Goal: Check status

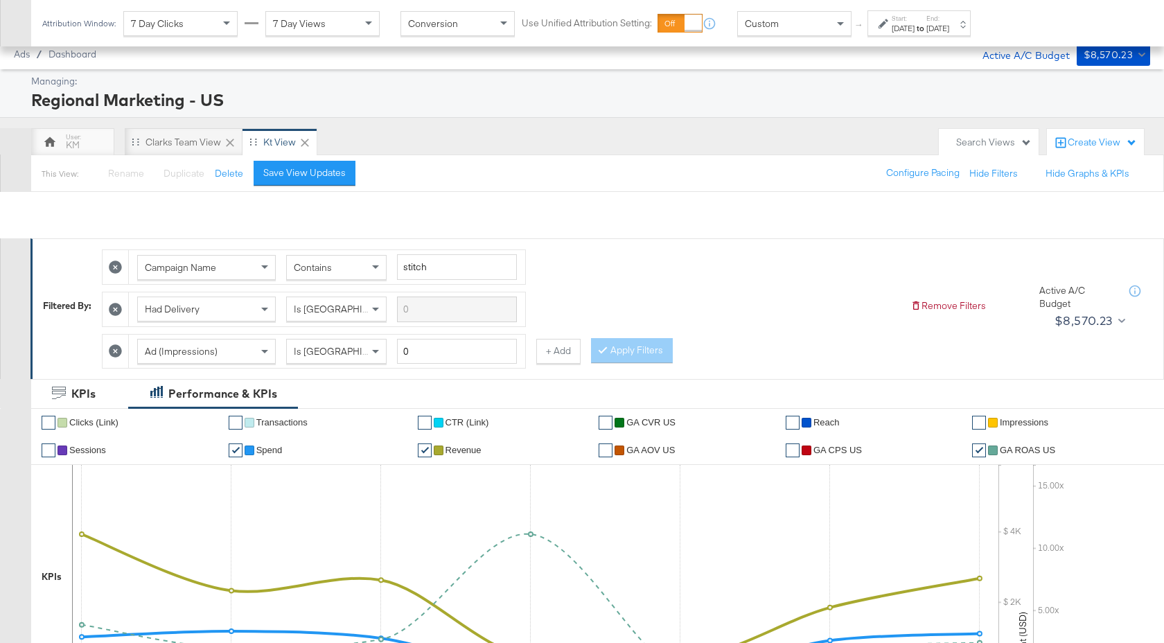
scroll to position [288, 0]
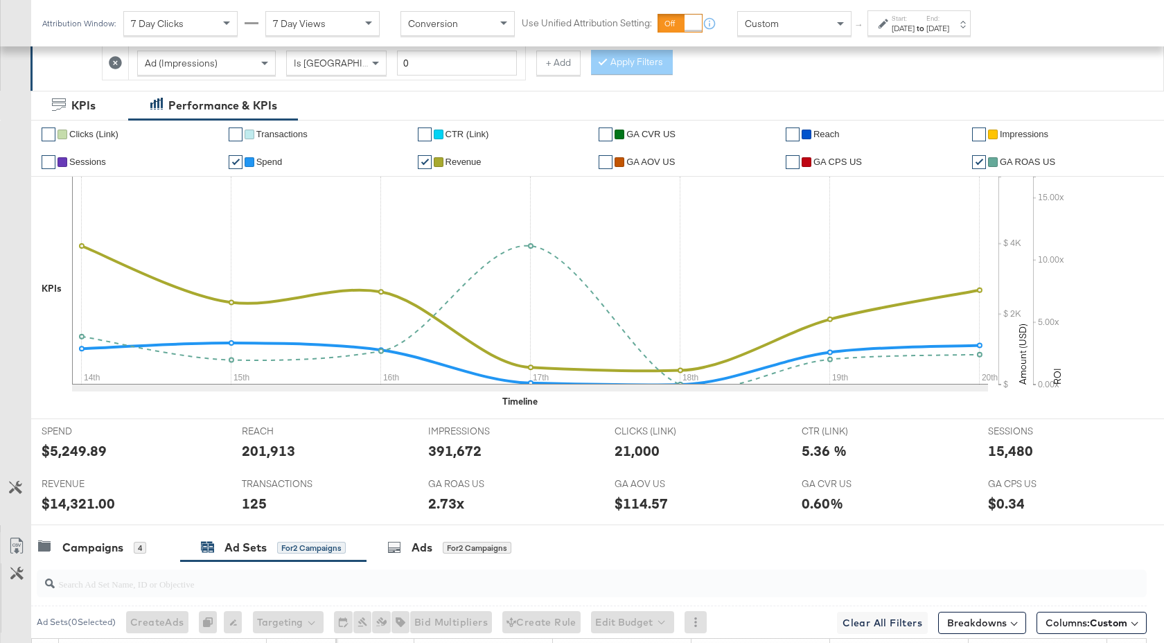
click at [949, 32] on div "[DATE]" at bounding box center [937, 28] width 23 height 11
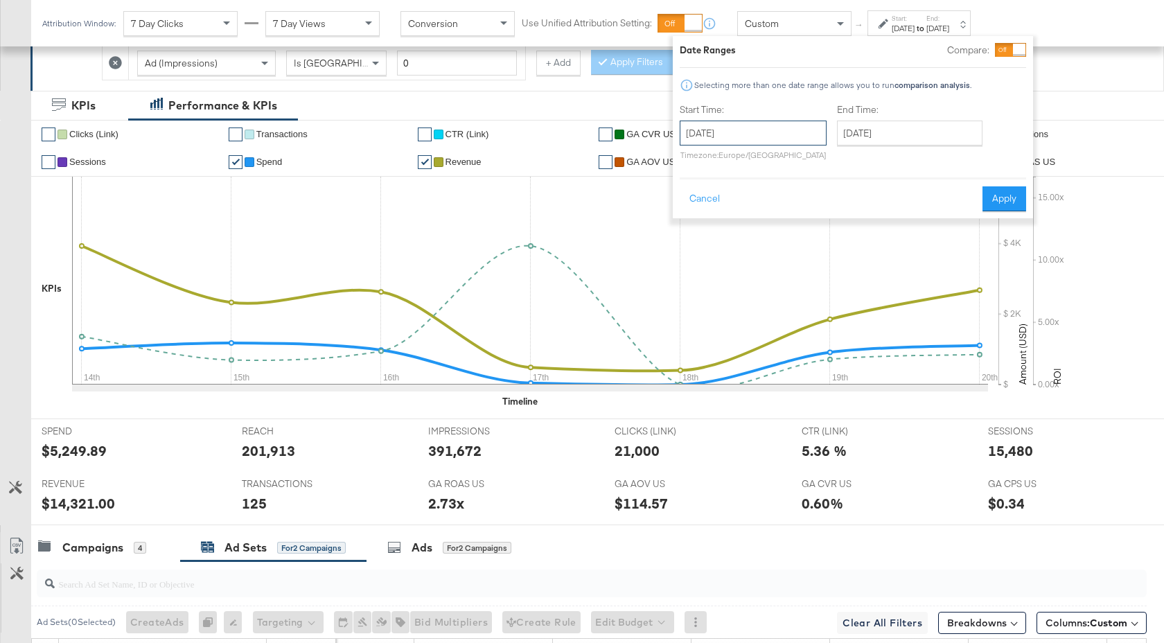
click at [799, 123] on input "[DATE]" at bounding box center [752, 133] width 147 height 25
click at [718, 260] on td "22" at bounding box center [719, 260] width 24 height 19
type input "[DATE]"
click at [1012, 194] on button "Apply" at bounding box center [1009, 198] width 44 height 25
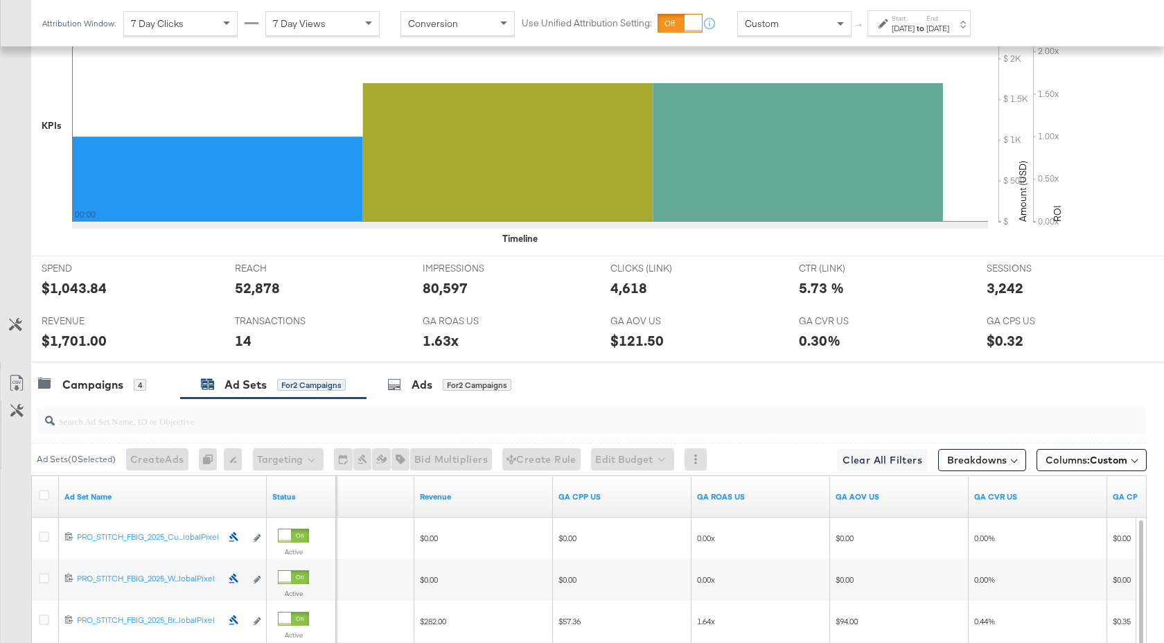
scroll to position [760, 0]
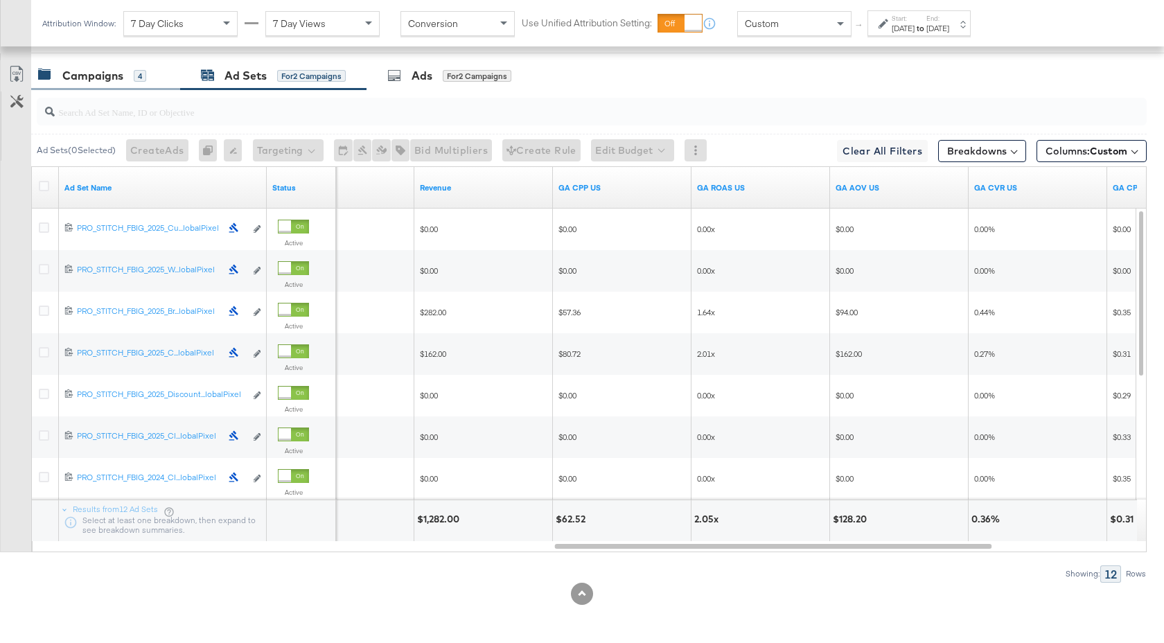
click at [96, 75] on div "Campaigns" at bounding box center [92, 76] width 61 height 16
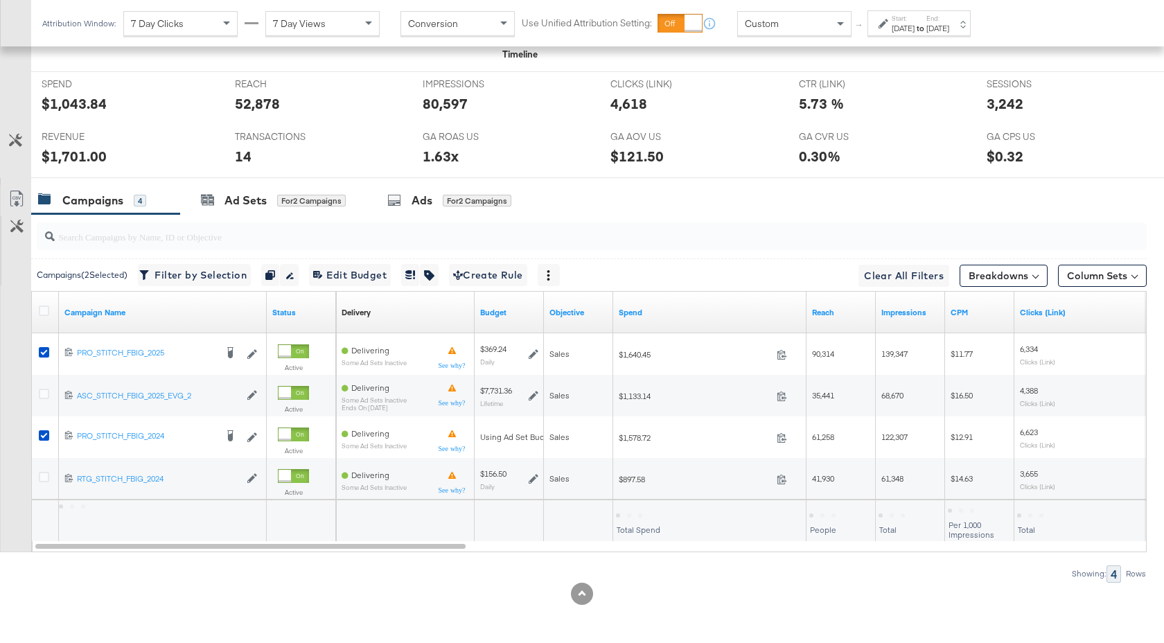
scroll to position [635, 0]
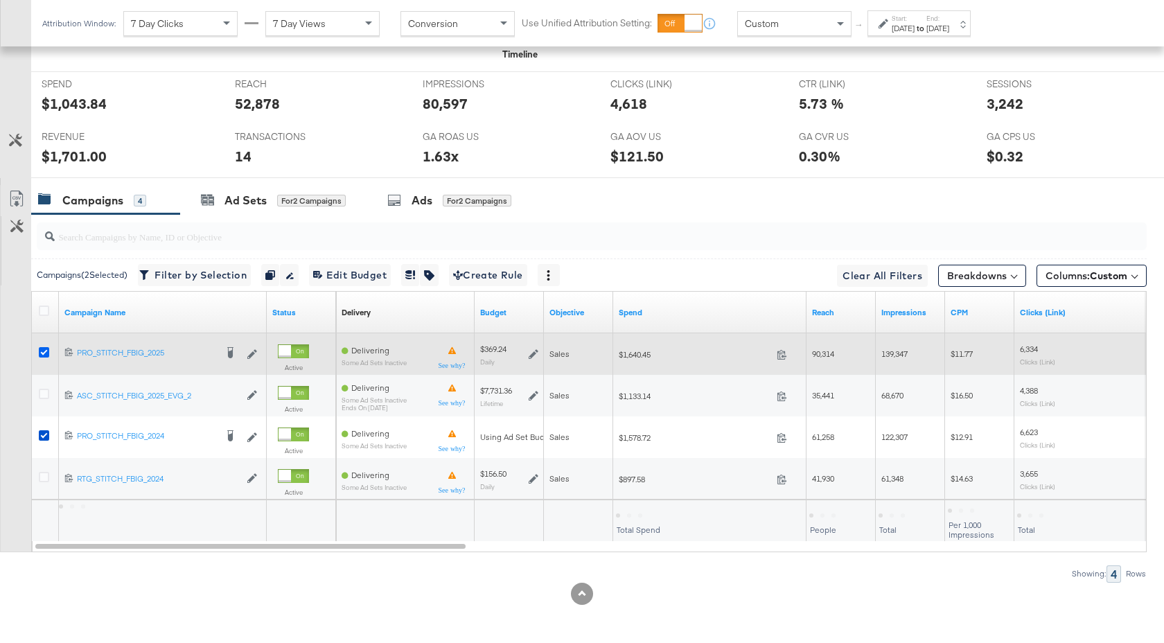
click at [44, 348] on icon at bounding box center [44, 352] width 10 height 10
click at [0, 0] on input "checkbox" at bounding box center [0, 0] width 0 height 0
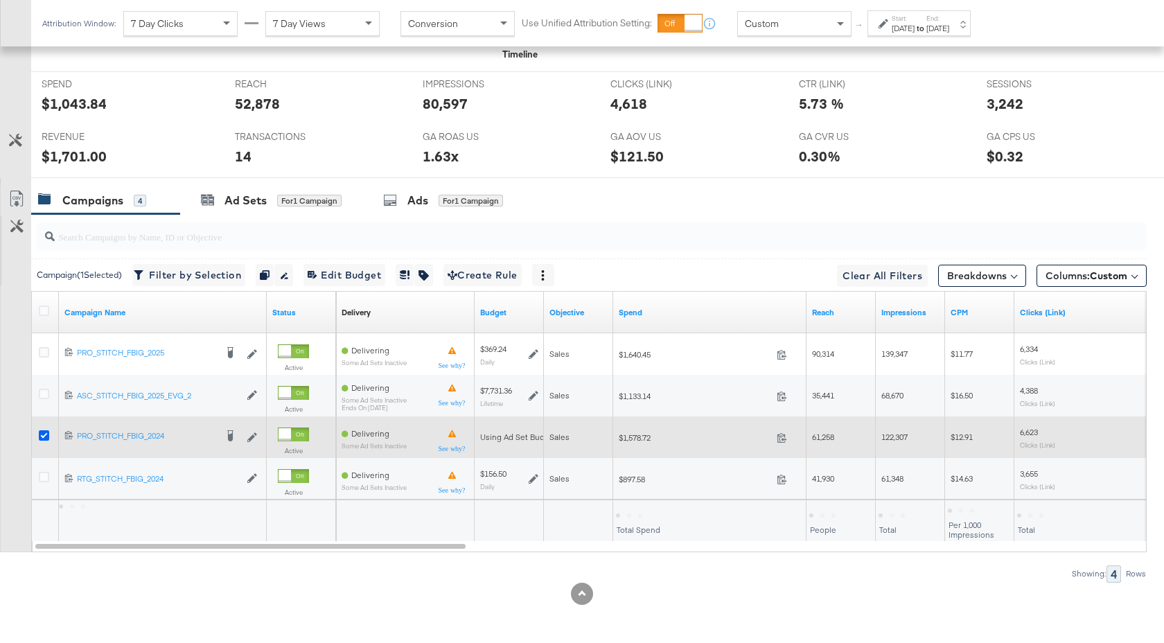
click at [45, 438] on icon at bounding box center [44, 435] width 10 height 10
click at [0, 0] on input "checkbox" at bounding box center [0, 0] width 0 height 0
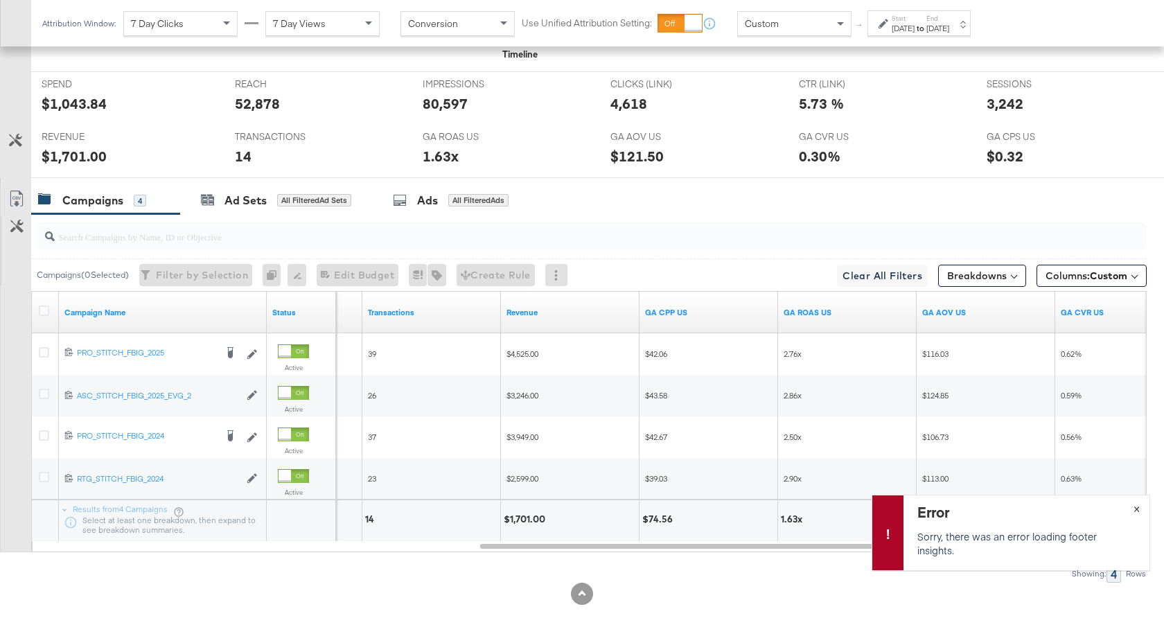
click at [1139, 509] on button "×" at bounding box center [1136, 507] width 26 height 25
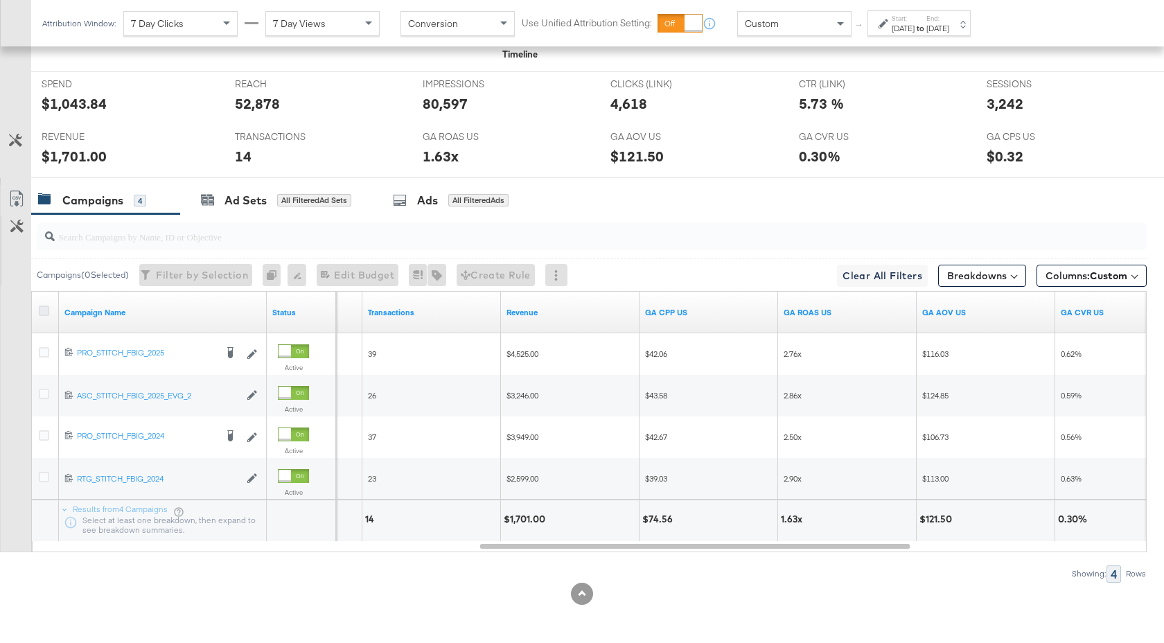
click at [39, 311] on icon at bounding box center [44, 310] width 10 height 10
click at [0, 0] on input "checkbox" at bounding box center [0, 0] width 0 height 0
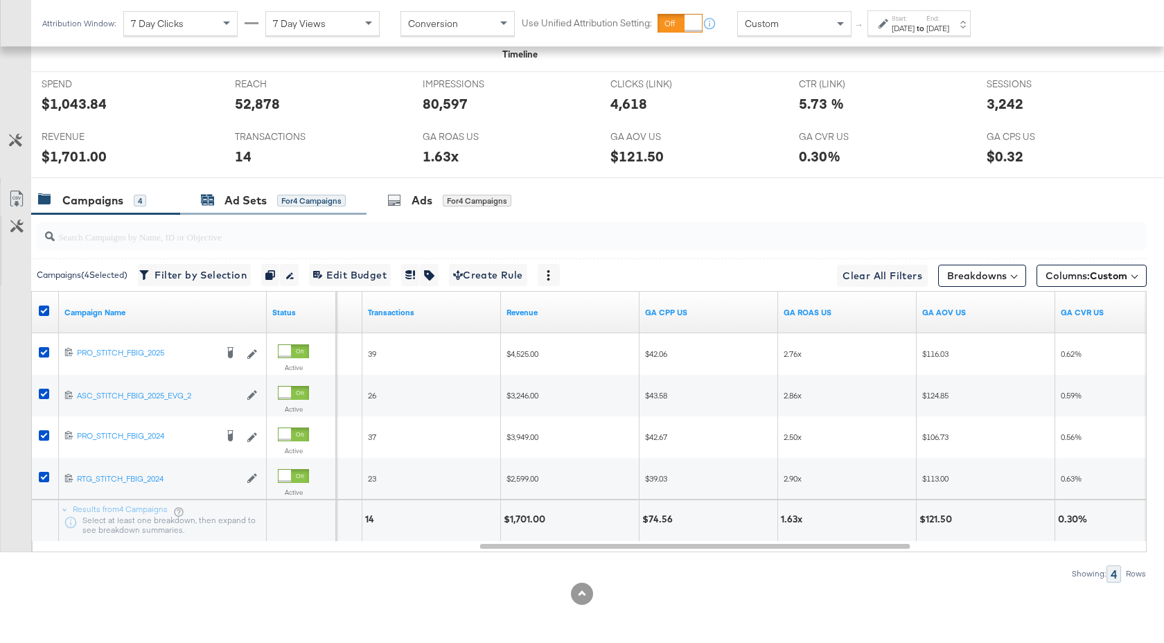
click at [231, 207] on div "Ad Sets" at bounding box center [245, 201] width 42 height 16
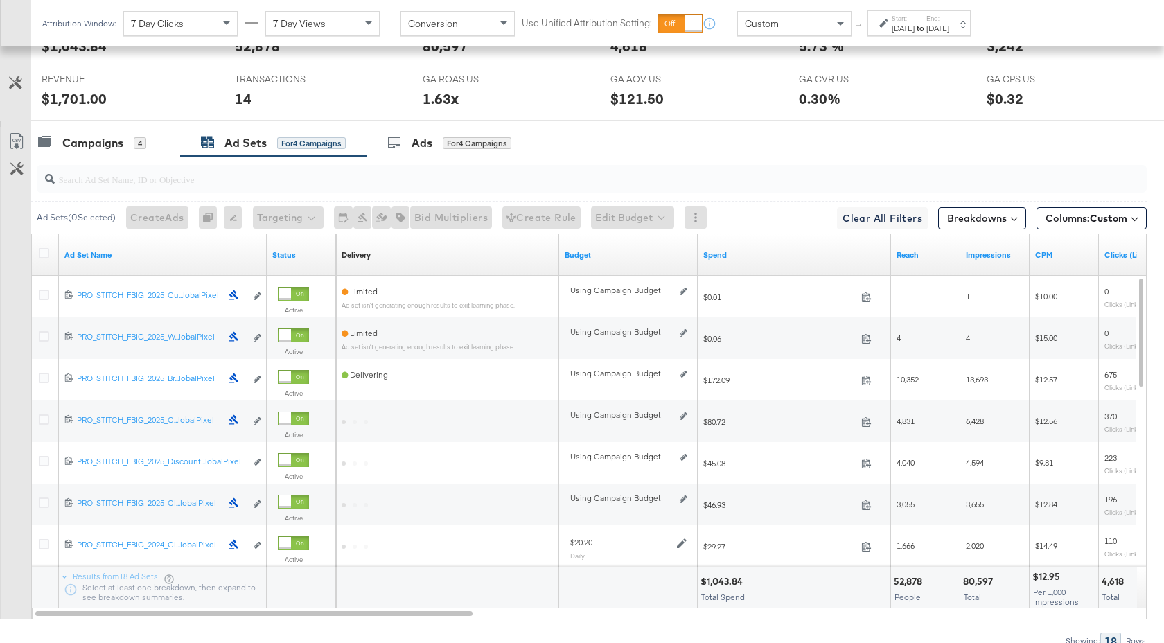
scroll to position [760, 0]
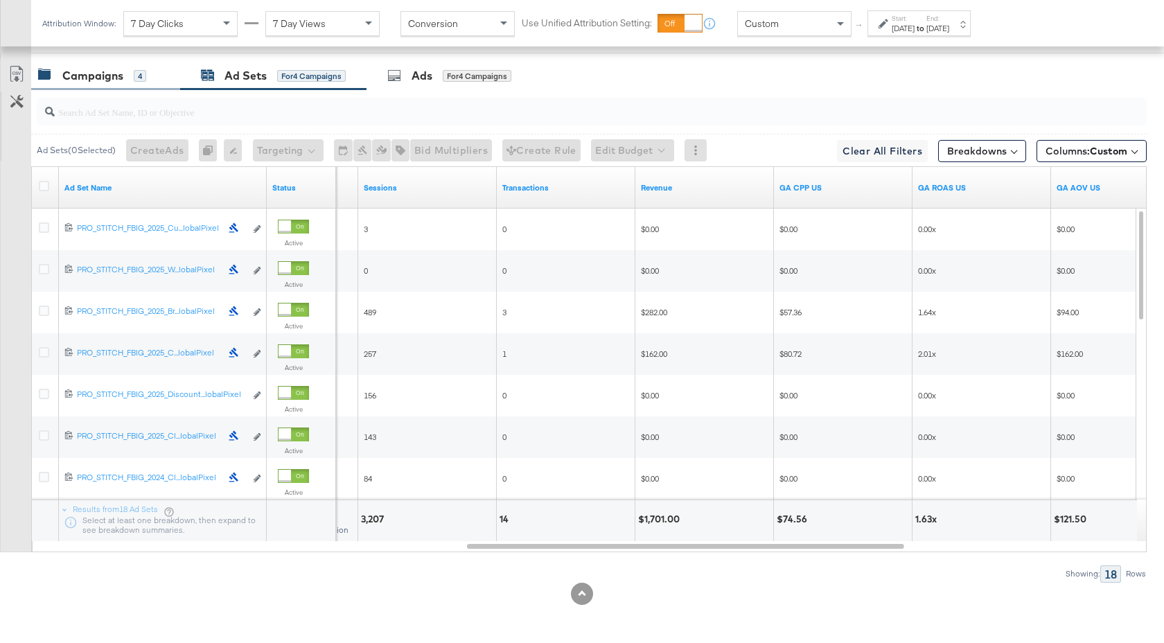
click at [105, 71] on div "Campaigns" at bounding box center [92, 76] width 61 height 16
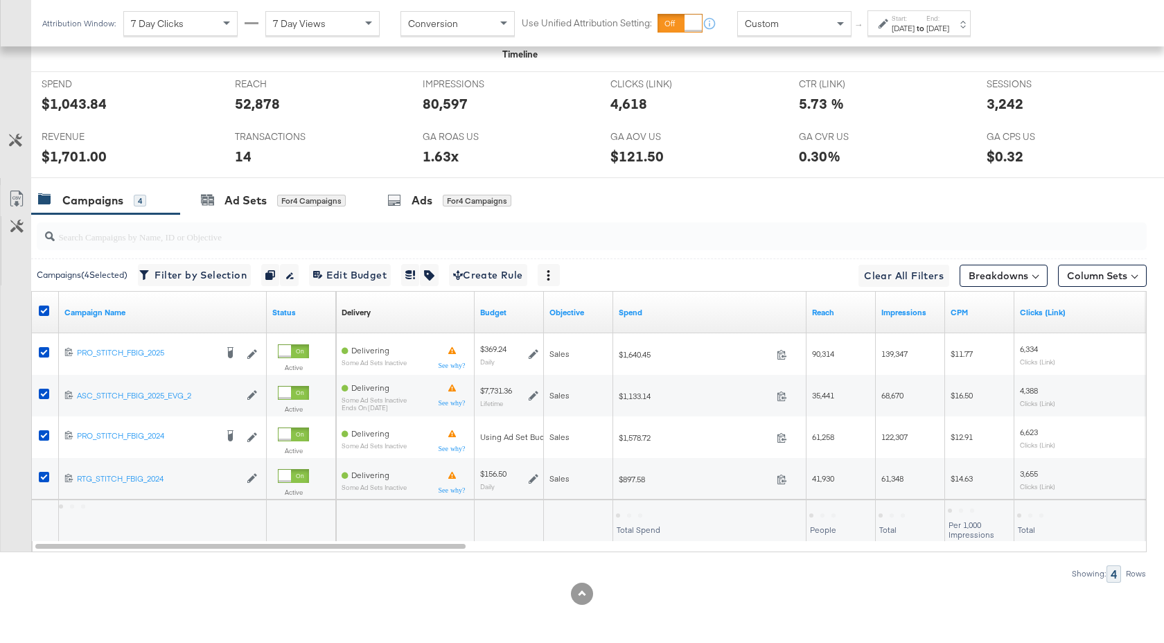
scroll to position [635, 0]
